Goal: Participate in discussion

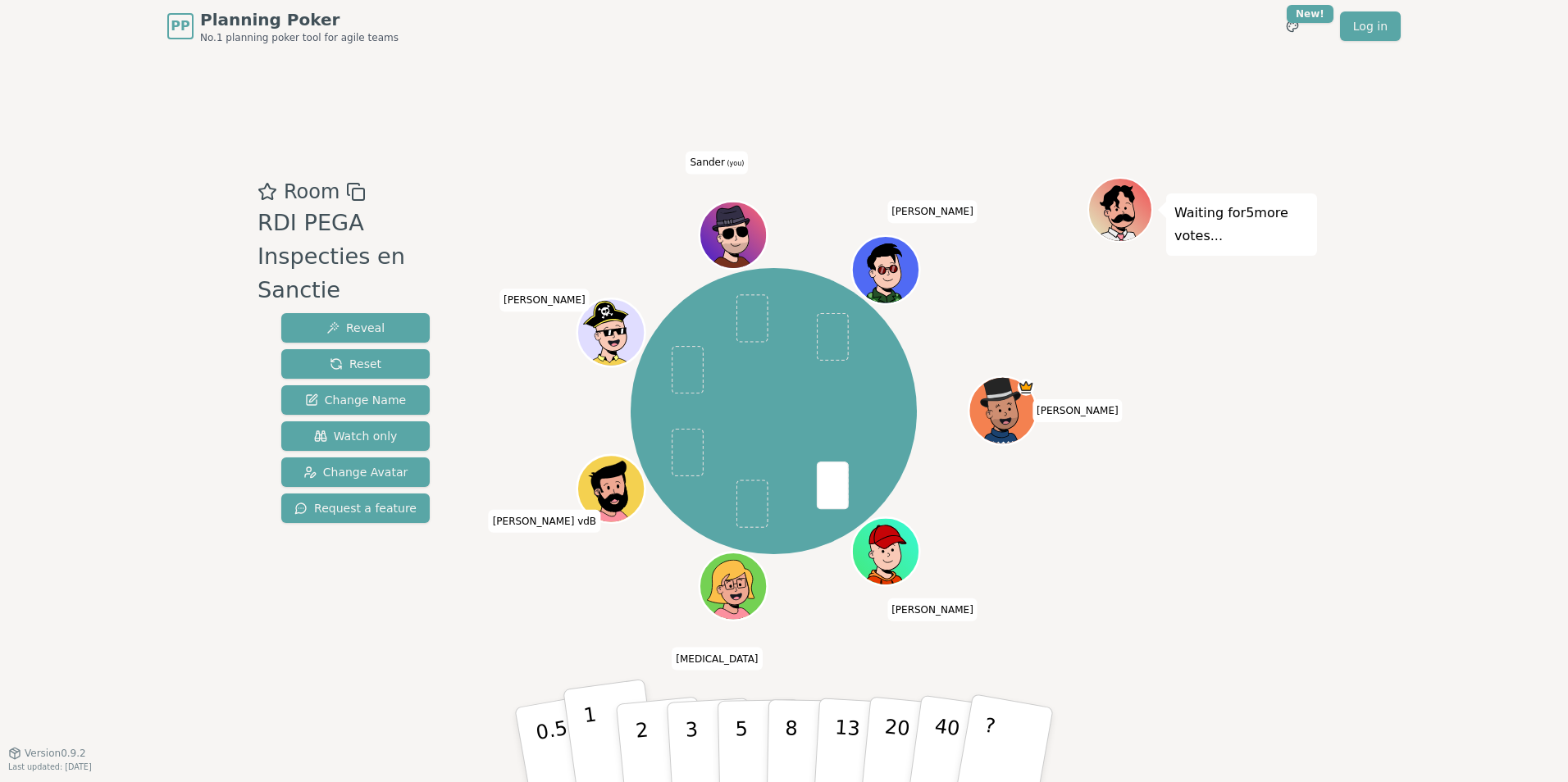
click at [605, 729] on button "1" at bounding box center [611, 744] width 97 height 133
click at [649, 731] on button "2" at bounding box center [661, 745] width 94 height 130
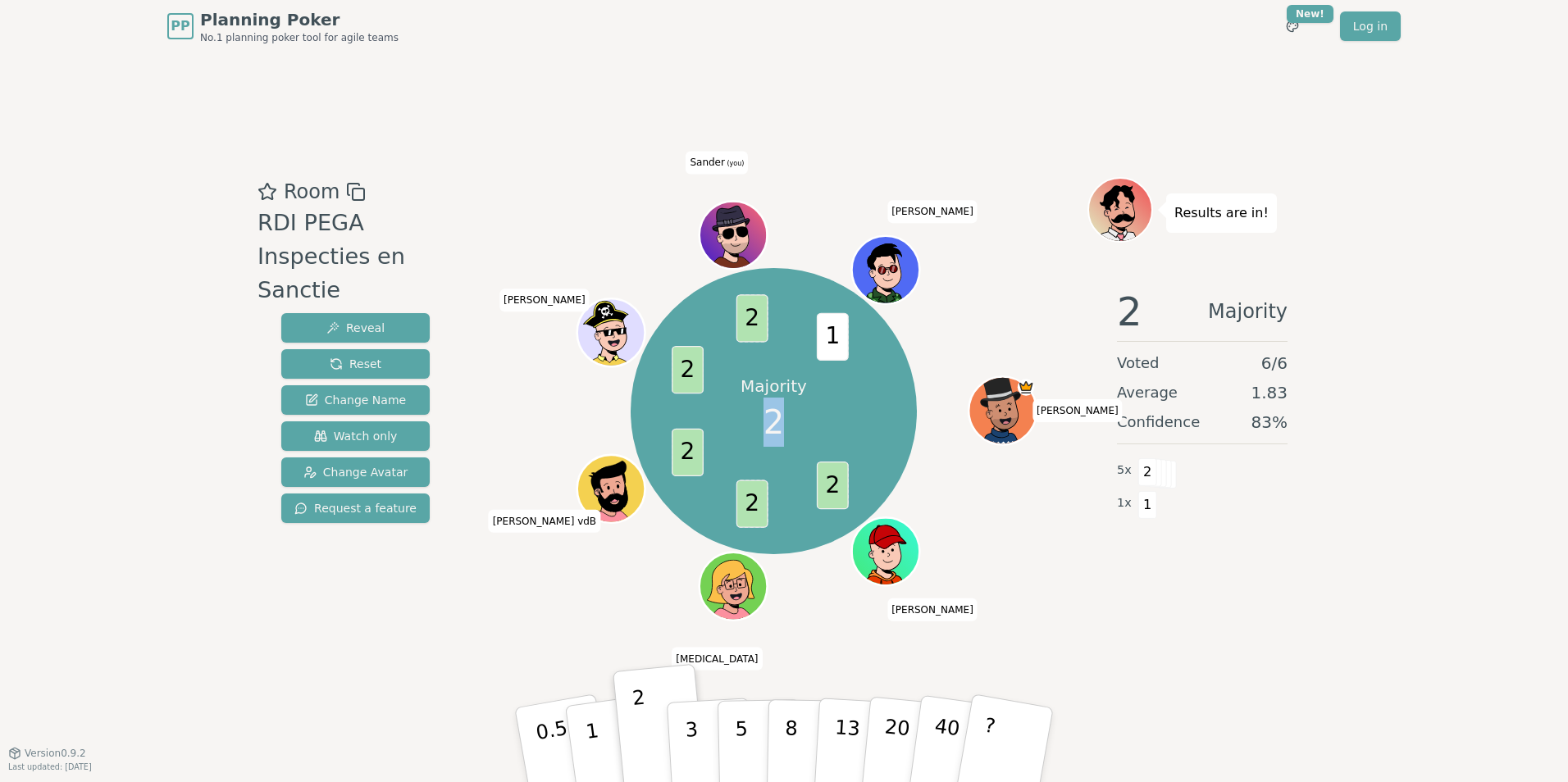
drag, startPoint x: 768, startPoint y: 423, endPoint x: 780, endPoint y: 423, distance: 12.0
click at [780, 423] on span "2" at bounding box center [773, 422] width 21 height 49
click at [773, 422] on span "2" at bounding box center [773, 422] width 21 height 49
click at [775, 421] on span "2" at bounding box center [773, 422] width 21 height 49
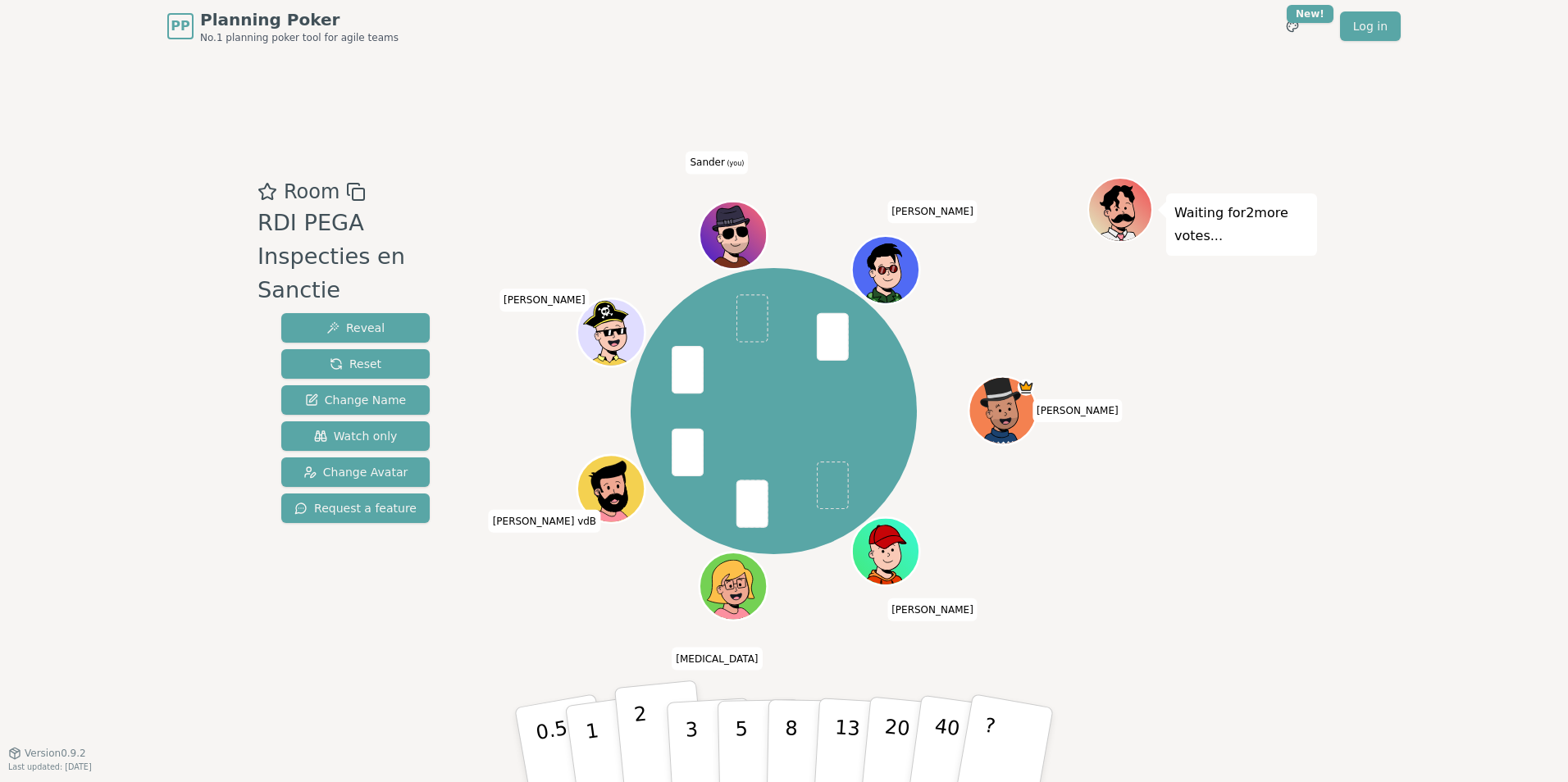
click at [646, 723] on button "2" at bounding box center [661, 745] width 94 height 130
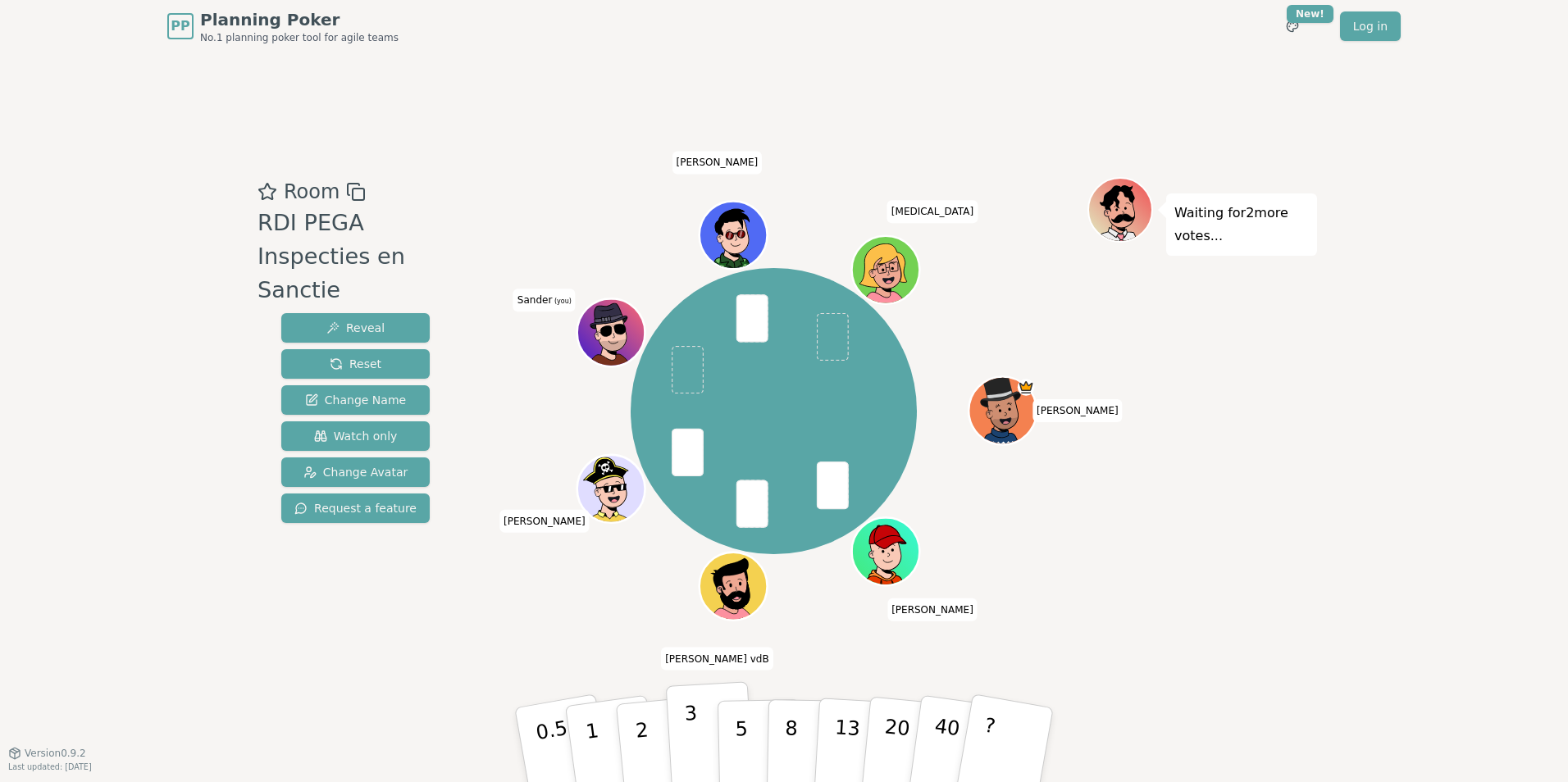
click at [675, 727] on button "3" at bounding box center [711, 744] width 89 height 128
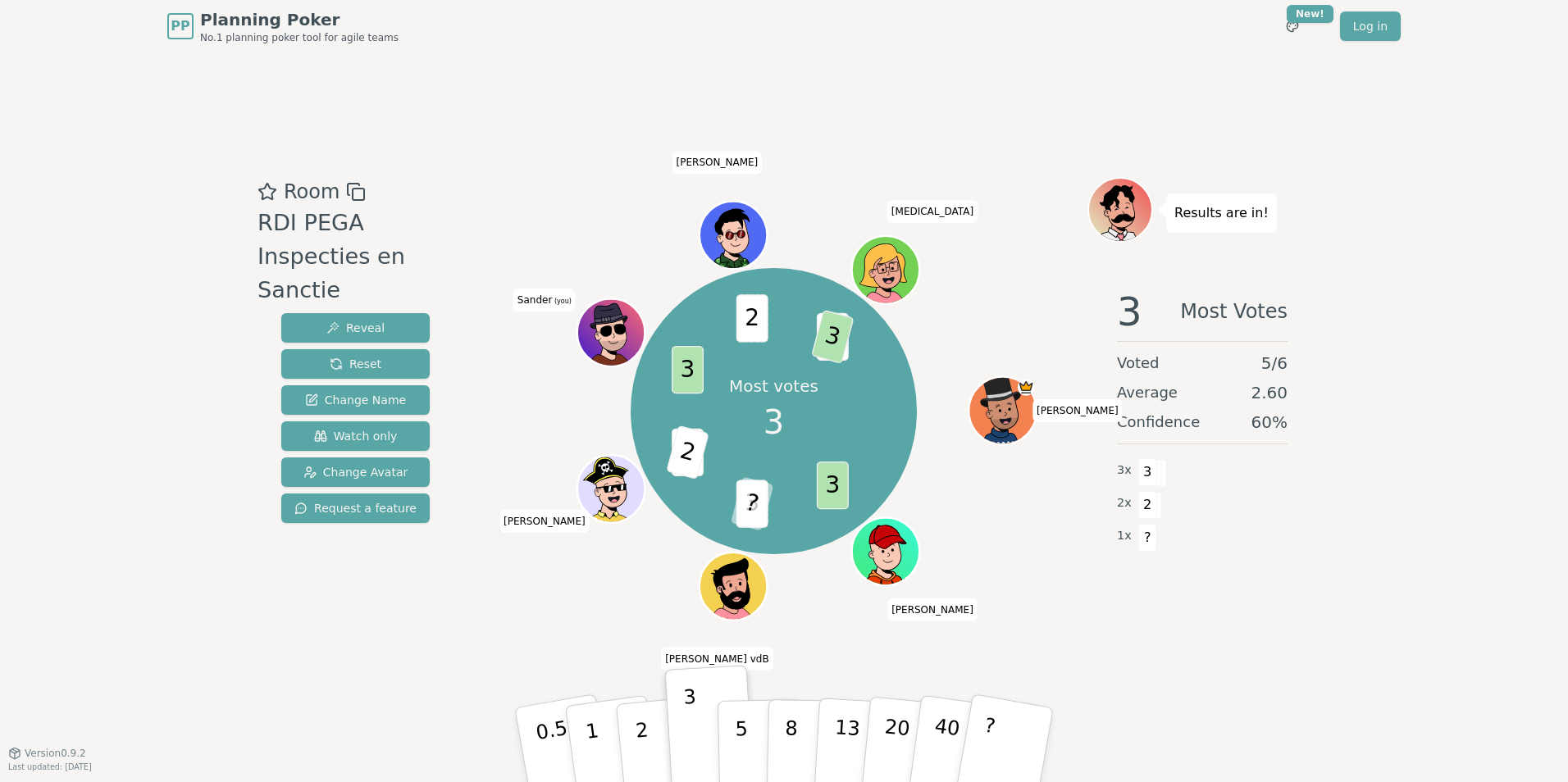
click at [610, 589] on div "Most votes 3 3 3 ? 3 2 3 2 2 3 [PERSON_NAME] [PERSON_NAME] vdB [PERSON_NAME] (y…" at bounding box center [774, 411] width 628 height 409
